Goal: Communication & Community: Participate in discussion

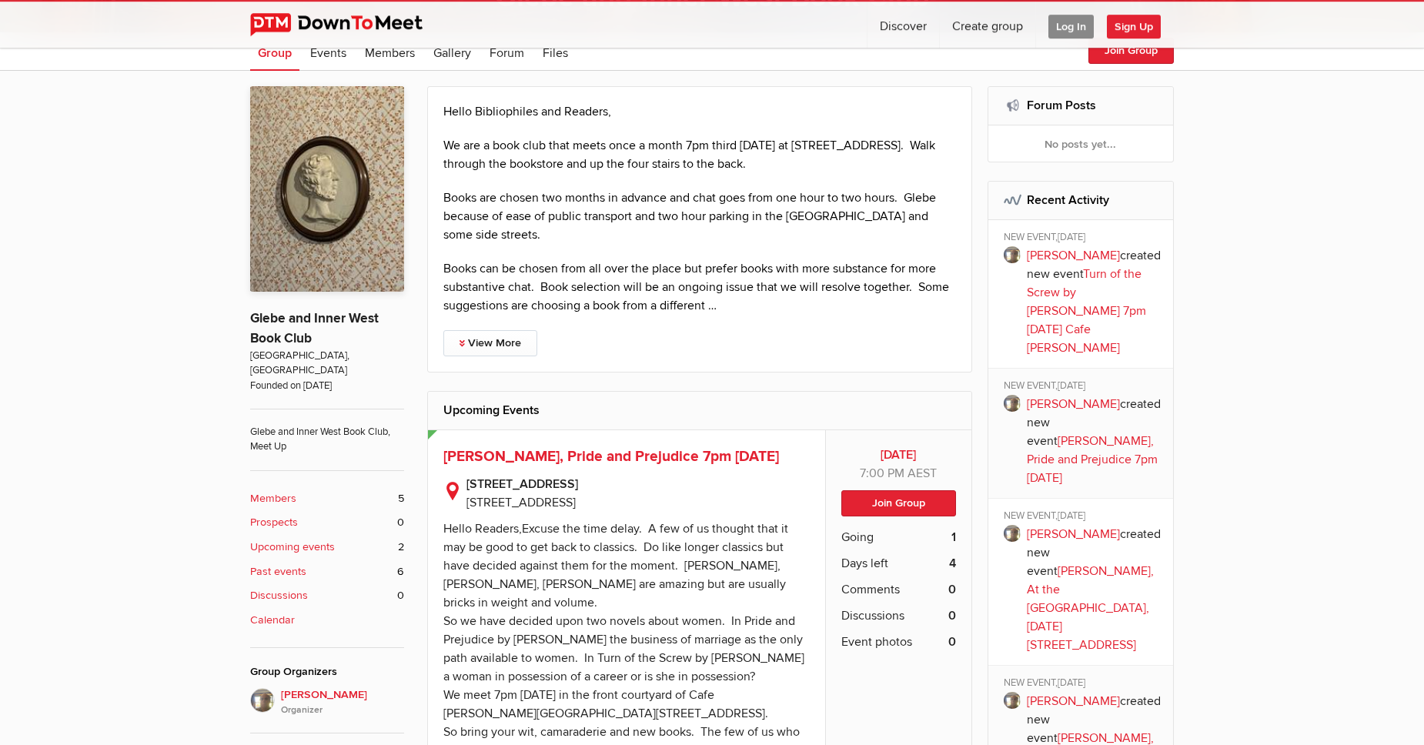
scroll to position [439, 0]
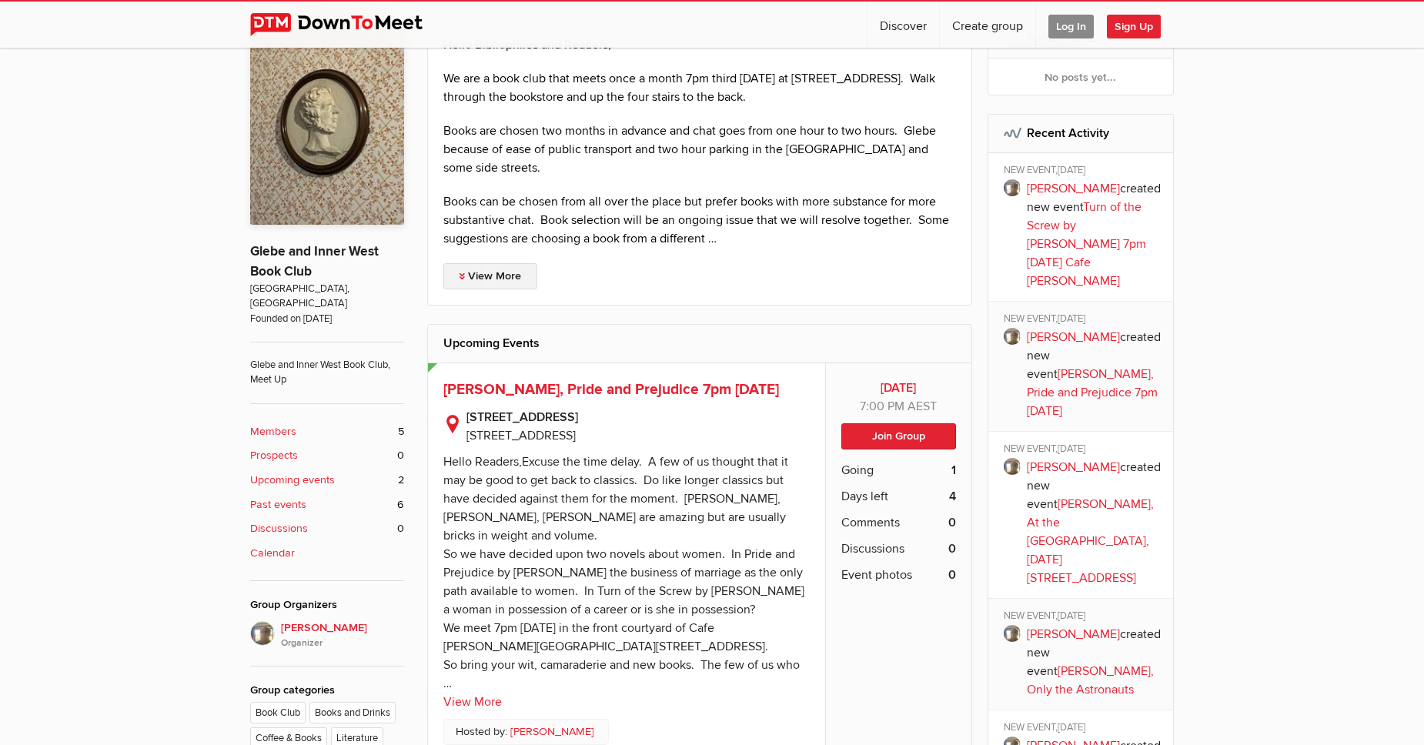
click at [467, 277] on link "View More" at bounding box center [490, 276] width 94 height 26
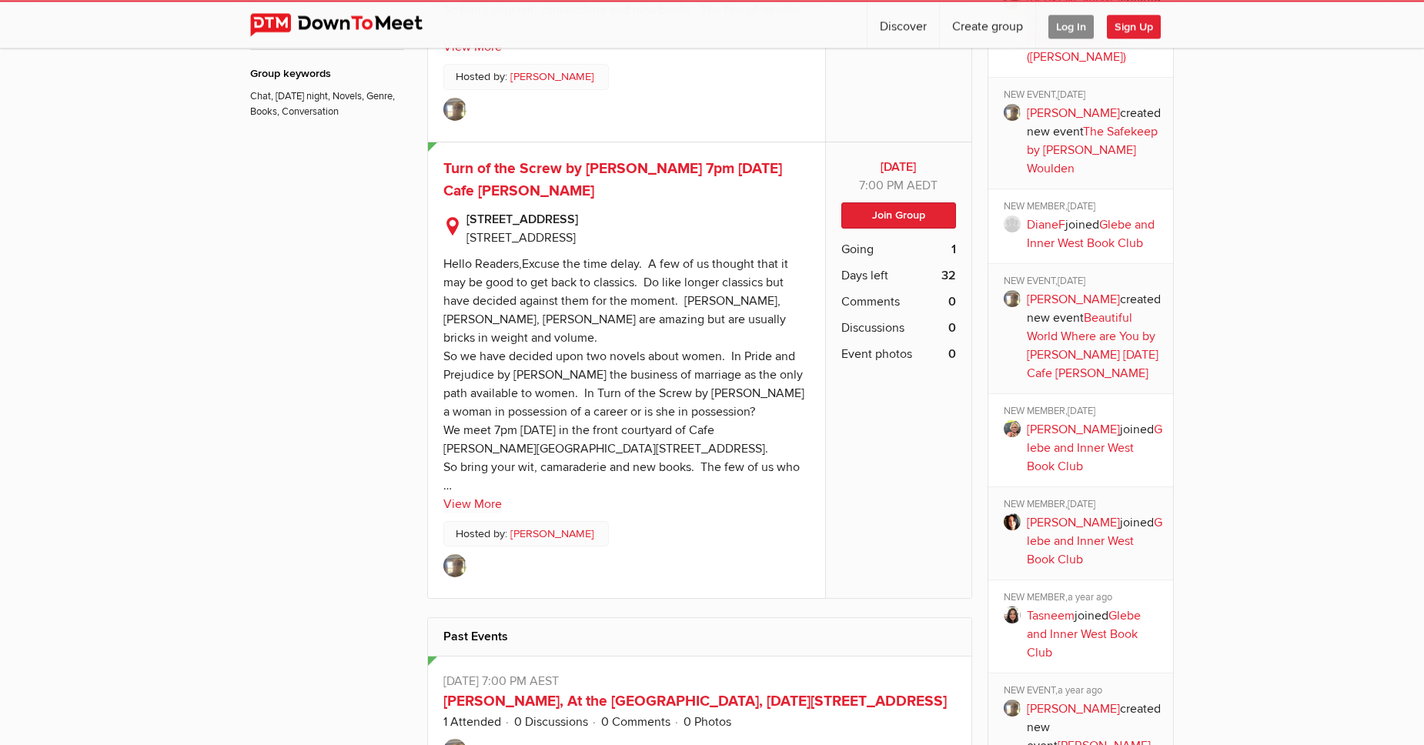
scroll to position [1228, 0]
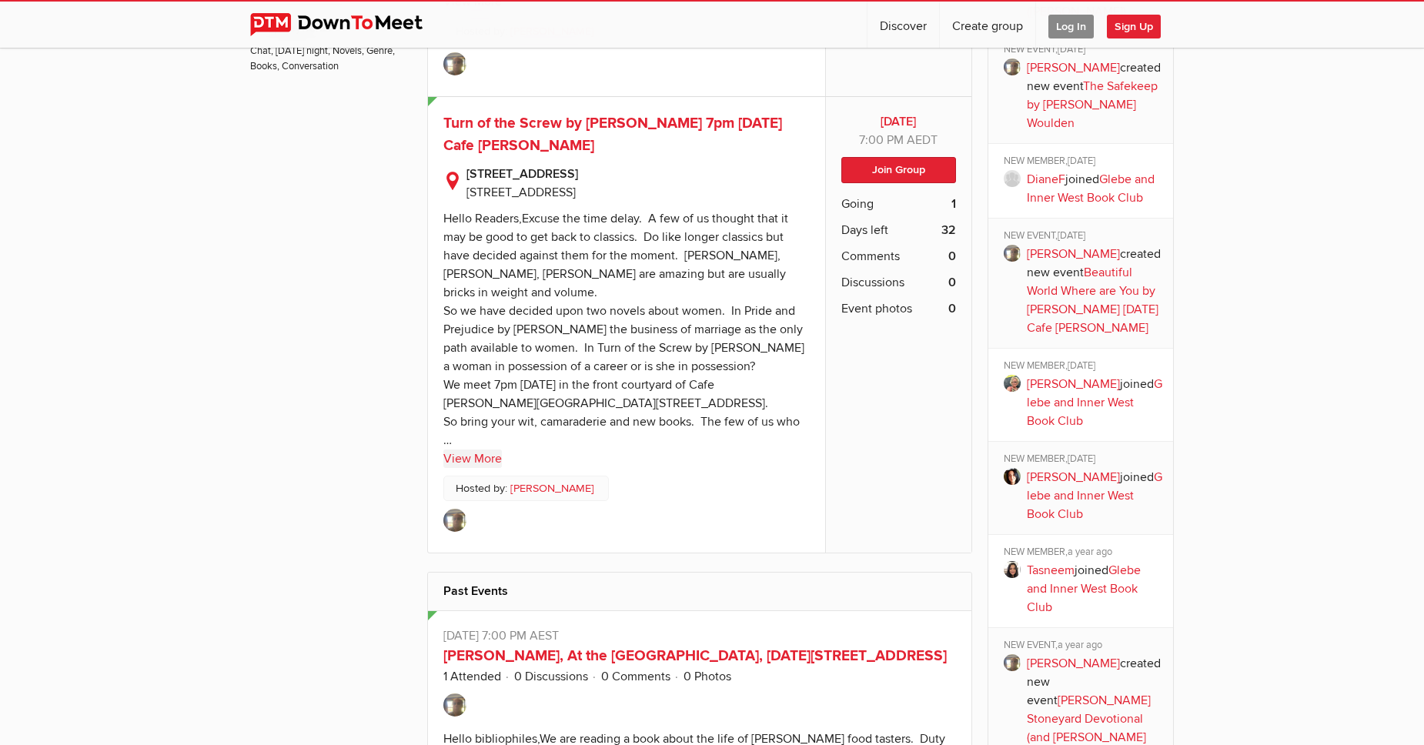
click at [473, 468] on link "View More" at bounding box center [472, 458] width 58 height 18
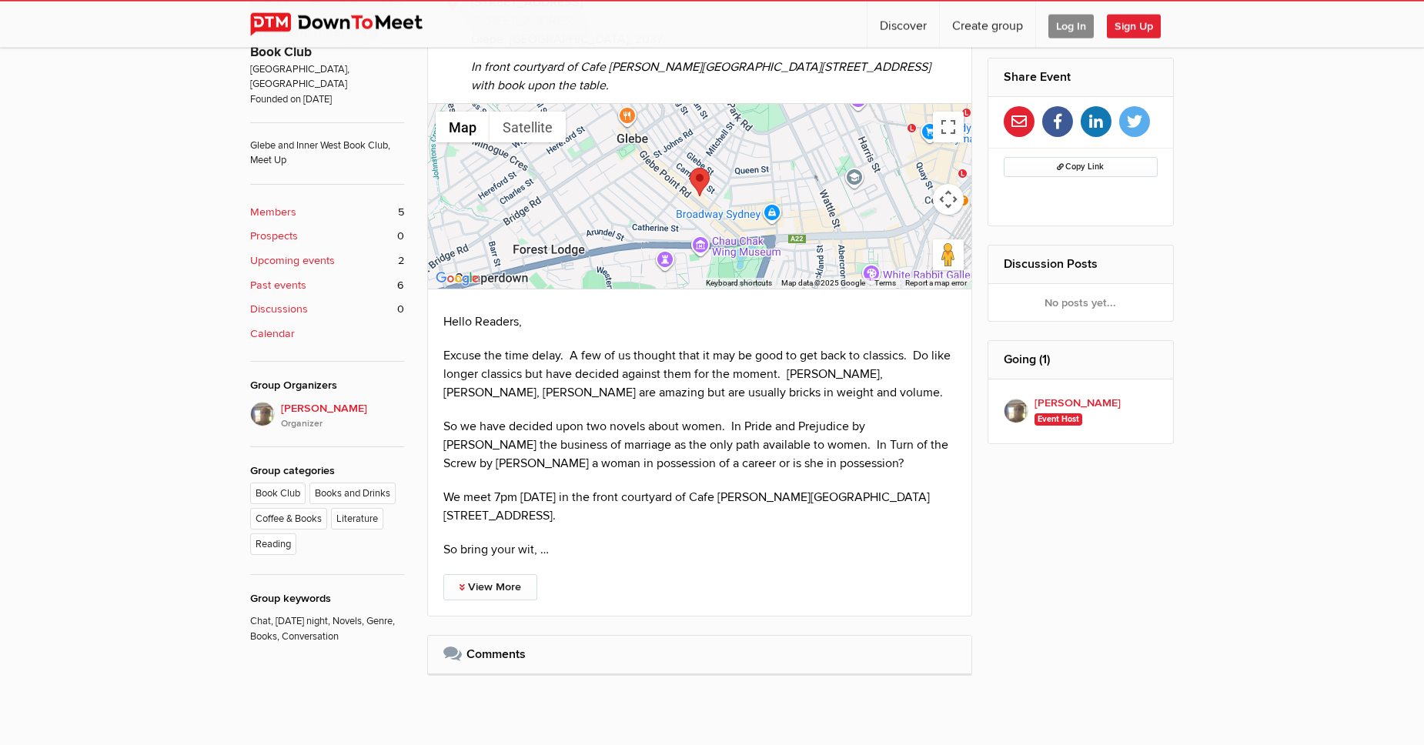
scroll to position [702, 0]
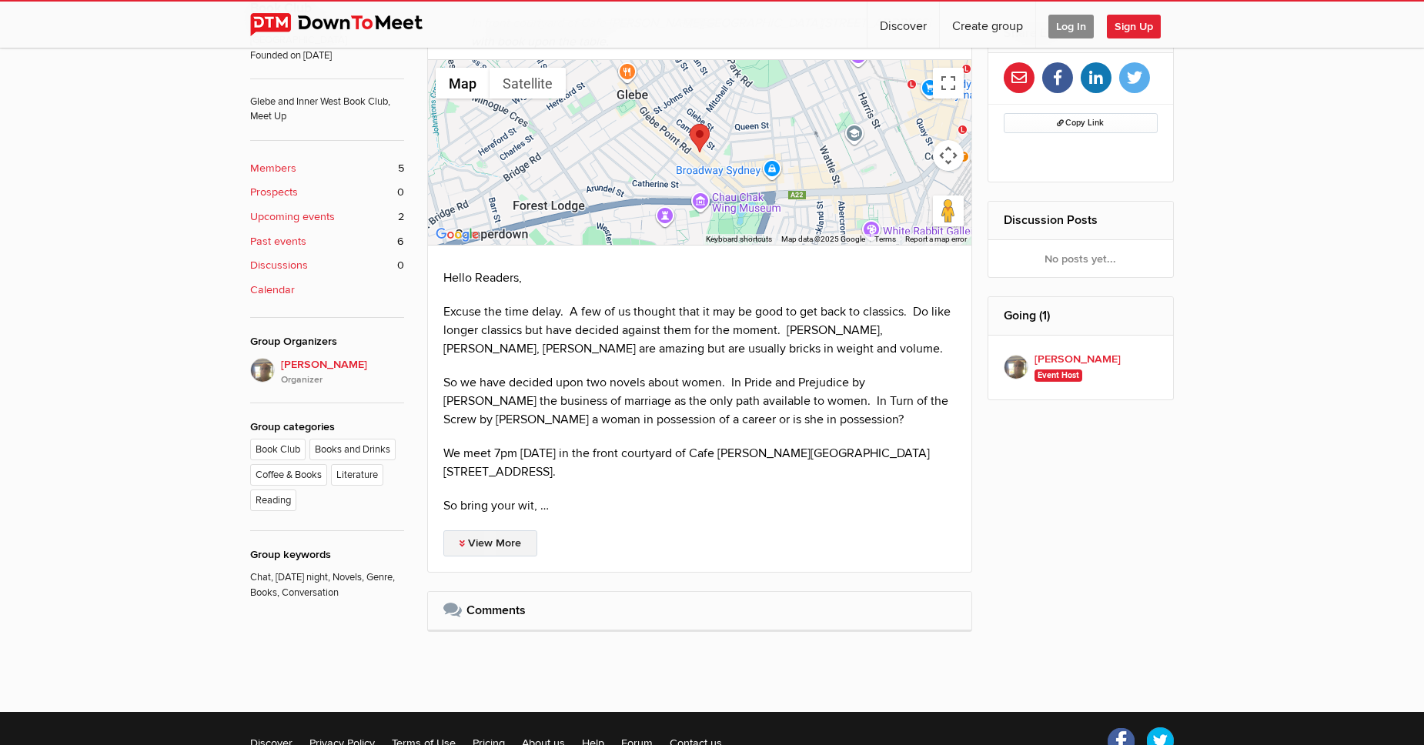
click at [533, 530] on link "View More" at bounding box center [490, 543] width 94 height 26
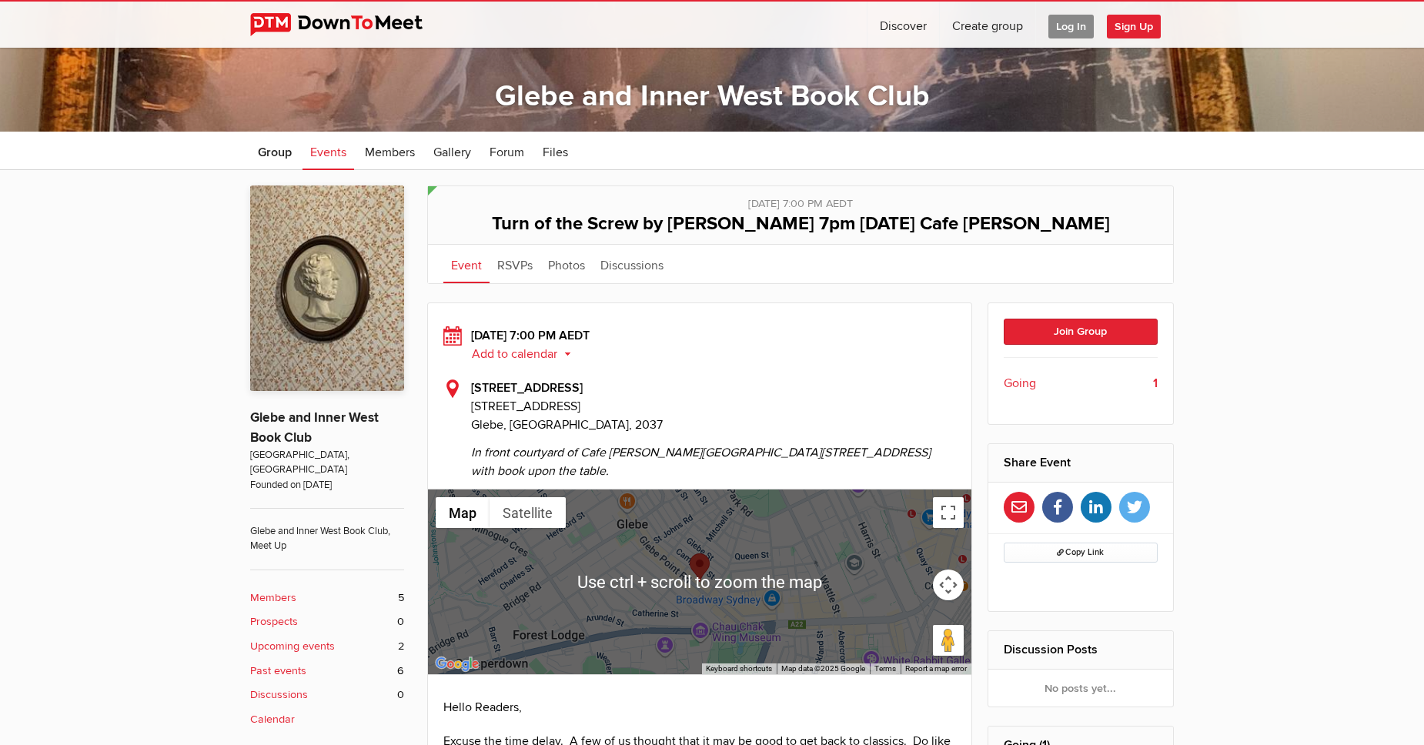
scroll to position [0, 0]
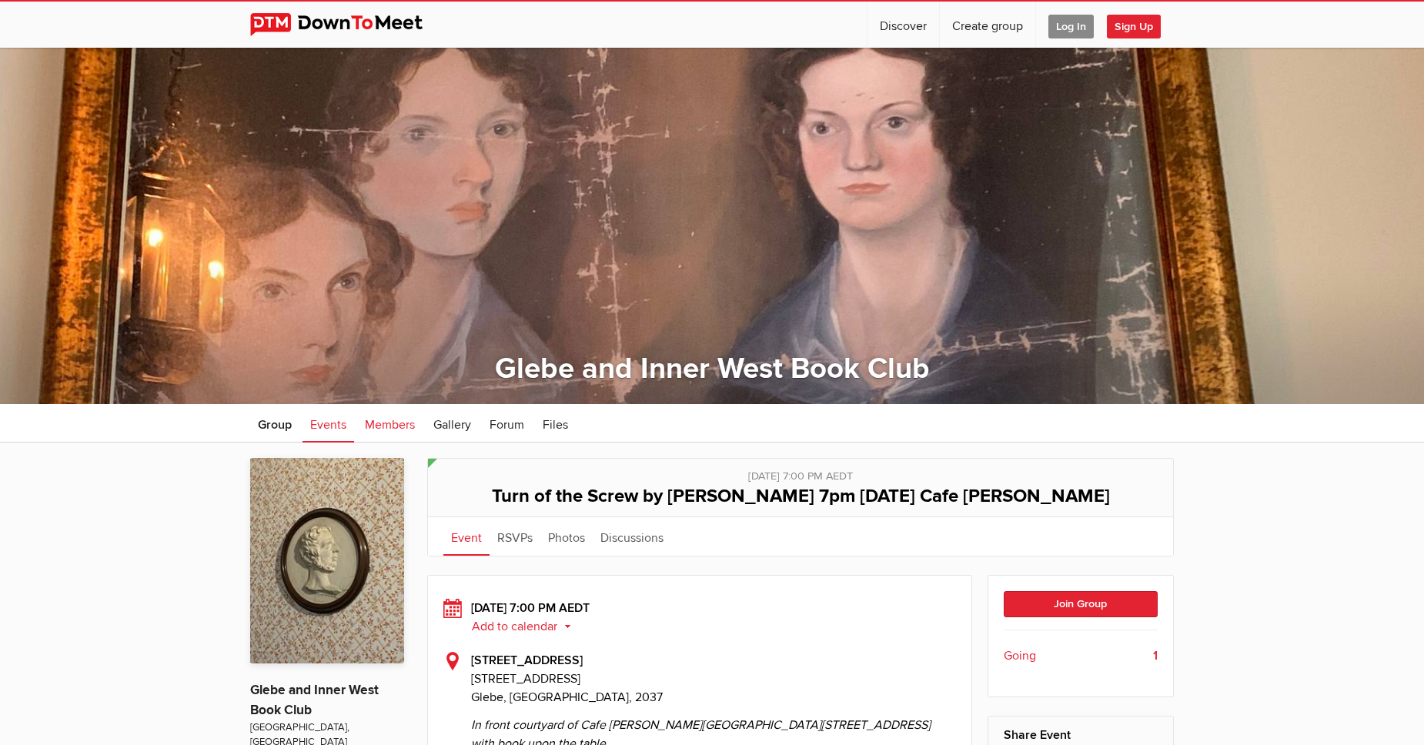
click at [412, 427] on span "Members" at bounding box center [390, 424] width 50 height 15
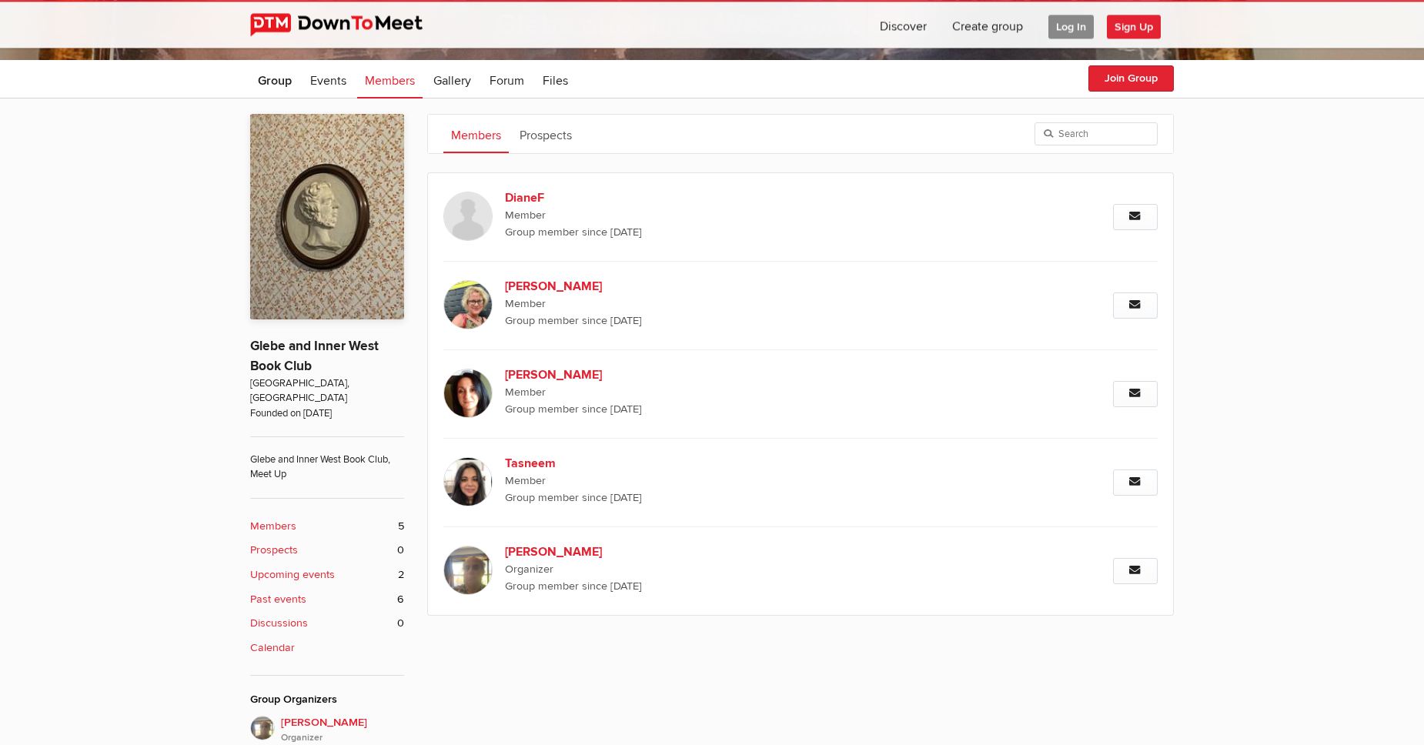
scroll to position [351, 0]
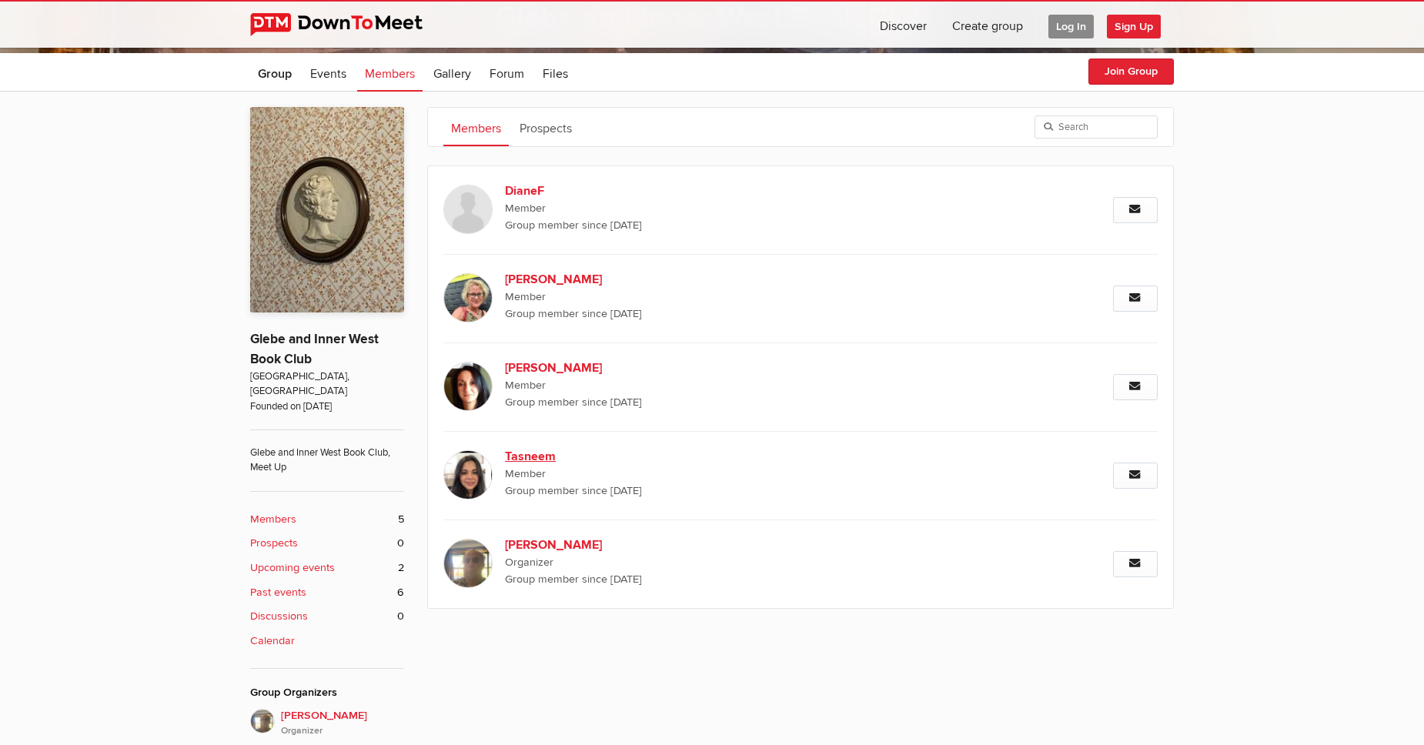
click at [461, 480] on img at bounding box center [467, 474] width 49 height 49
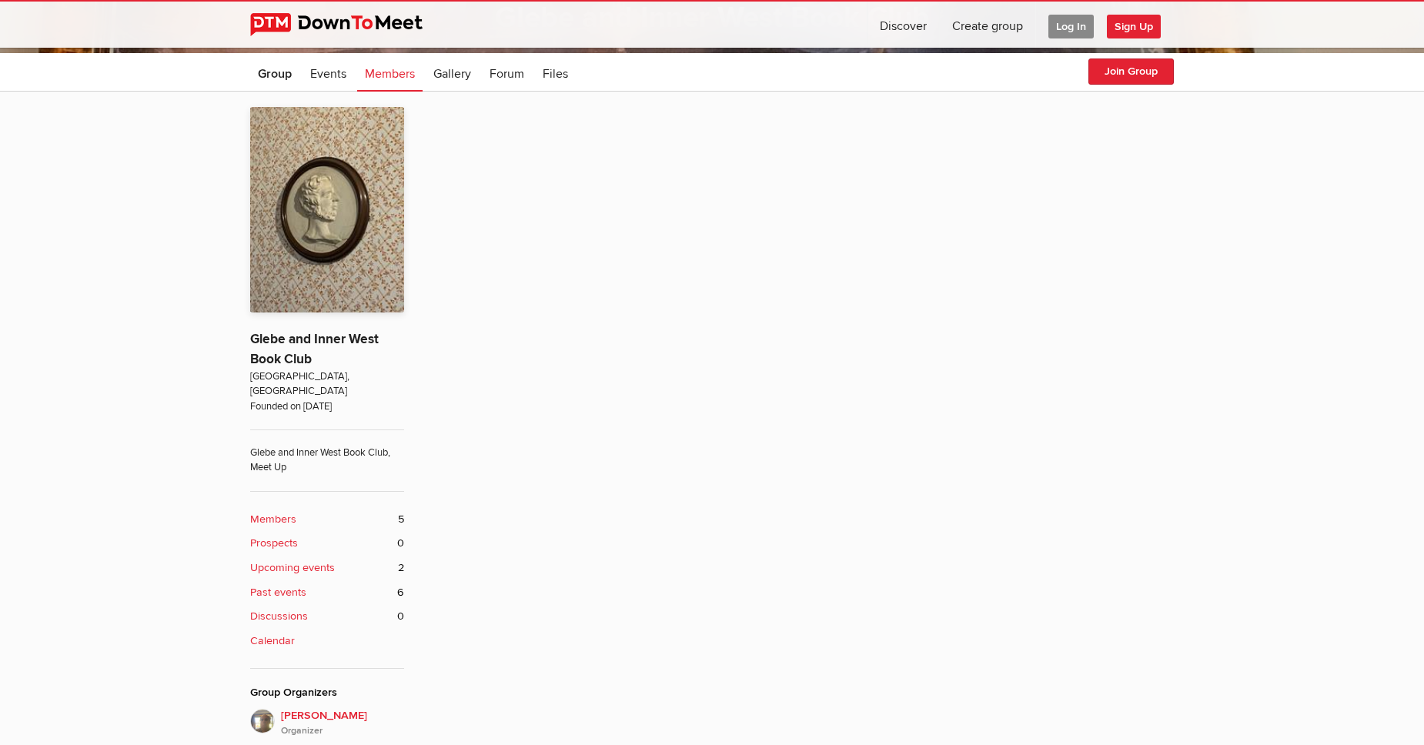
scroll to position [403, 0]
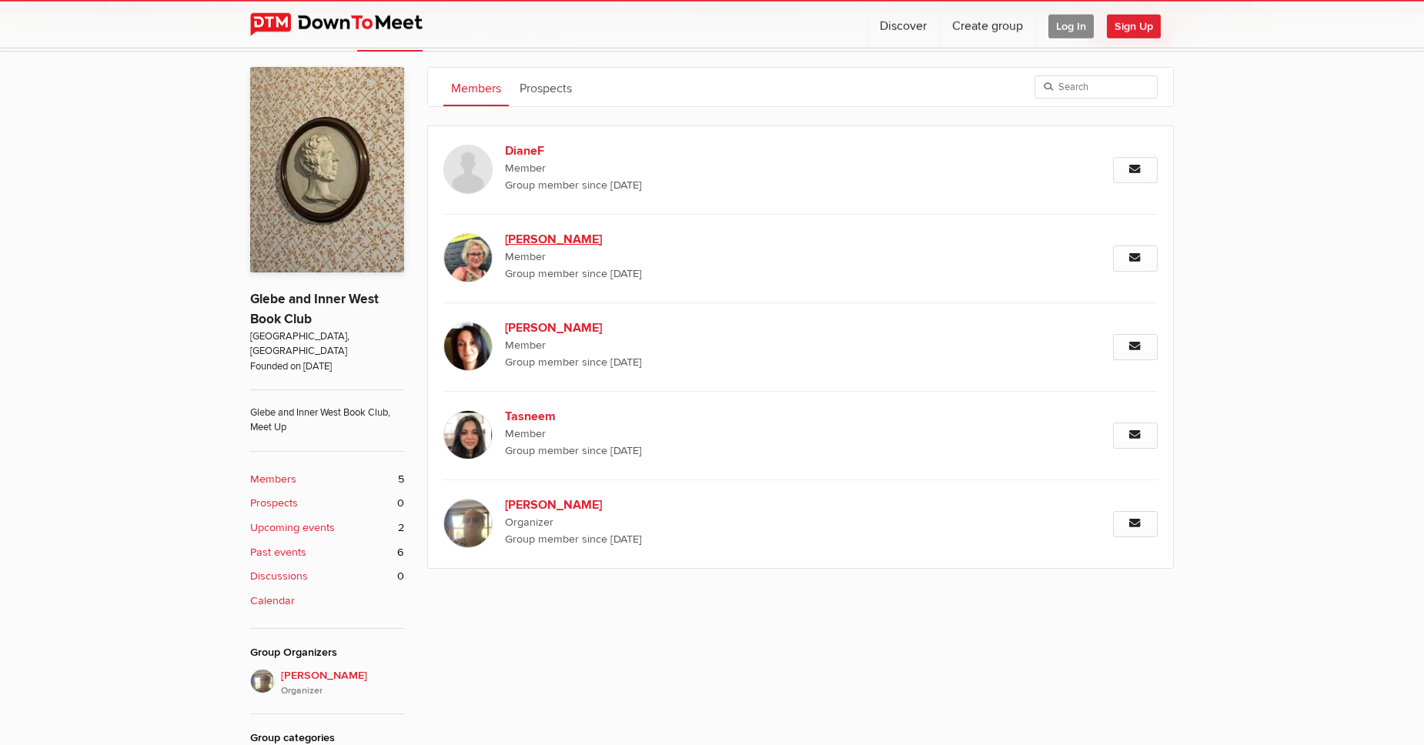
scroll to position [439, 0]
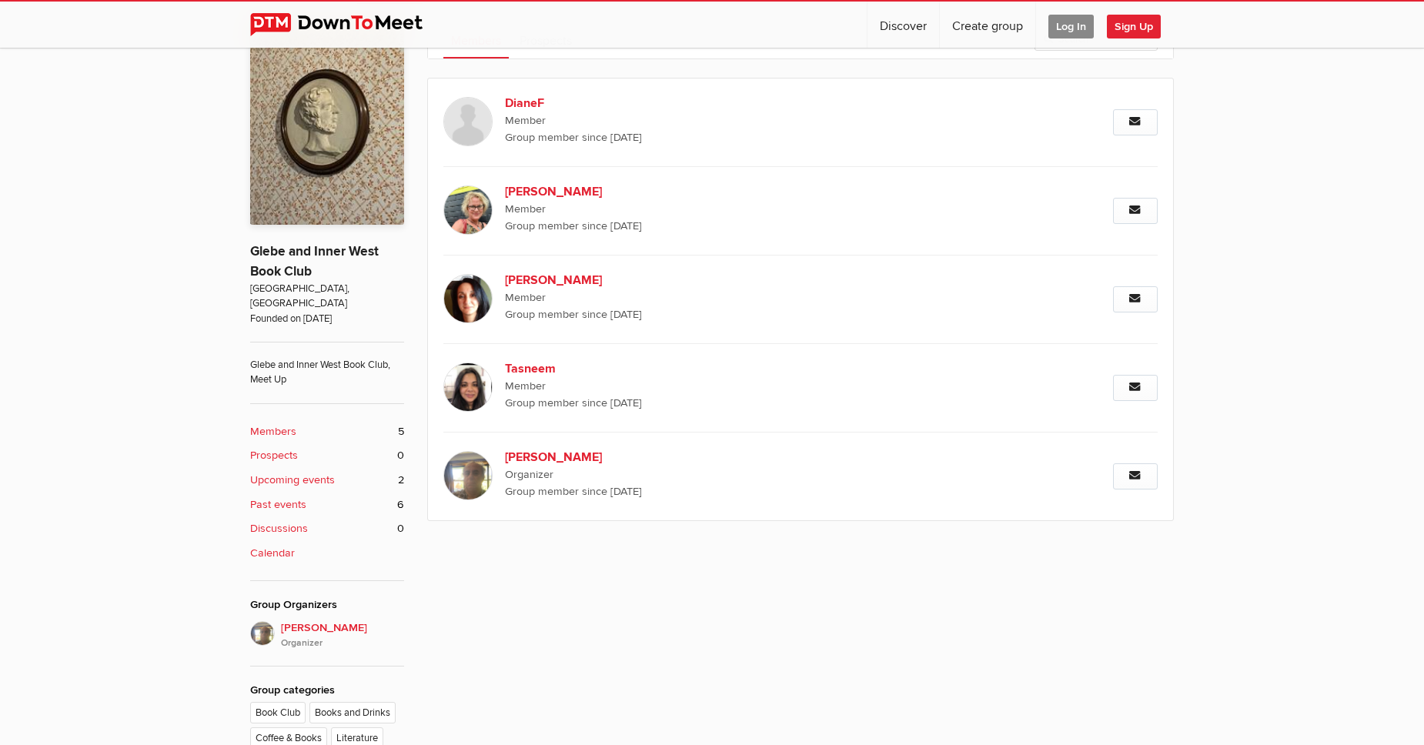
click at [271, 496] on b "Past events" at bounding box center [278, 504] width 56 height 17
